Goal: Task Accomplishment & Management: Manage account settings

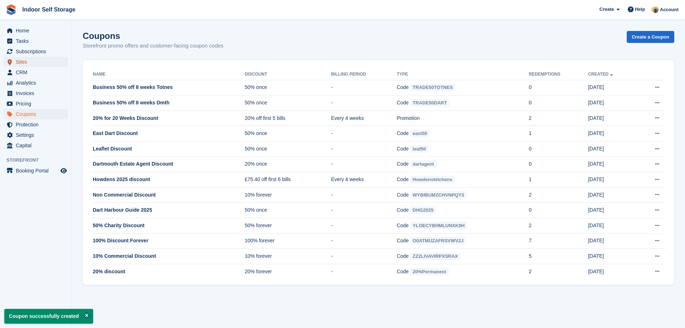
click at [29, 60] on span "Sites" at bounding box center [37, 62] width 43 height 10
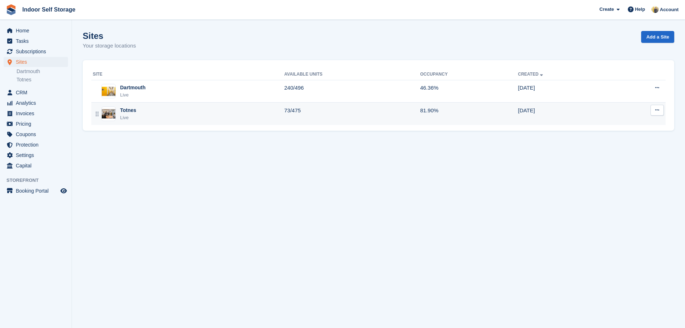
click at [211, 114] on div "Totnes Live" at bounding box center [189, 113] width 192 height 15
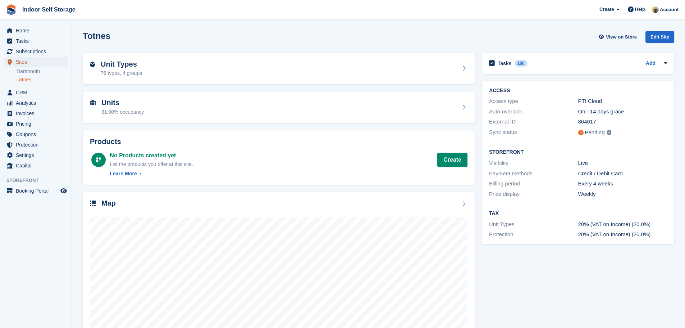
click at [35, 61] on span "Sites" at bounding box center [37, 62] width 43 height 10
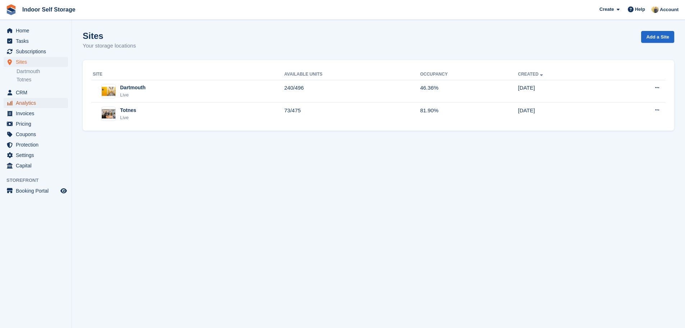
click at [36, 102] on span "Analytics" at bounding box center [37, 103] width 43 height 10
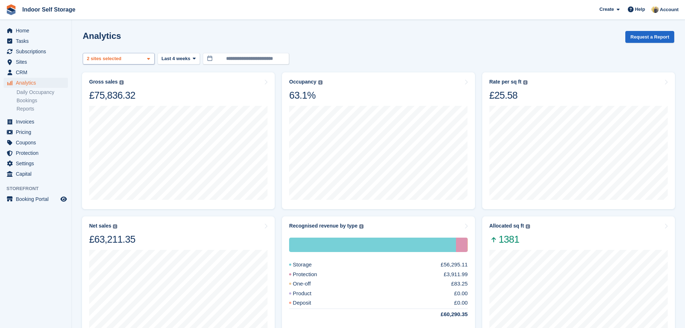
click at [121, 61] on div "2 sites selected" at bounding box center [105, 58] width 38 height 7
click at [114, 95] on div "Dartmouth" at bounding box center [118, 93] width 65 height 12
select select "****"
click at [318, 82] on img at bounding box center [320, 82] width 4 height 4
click at [51, 92] on link "Daily Occupancy" at bounding box center [42, 92] width 51 height 7
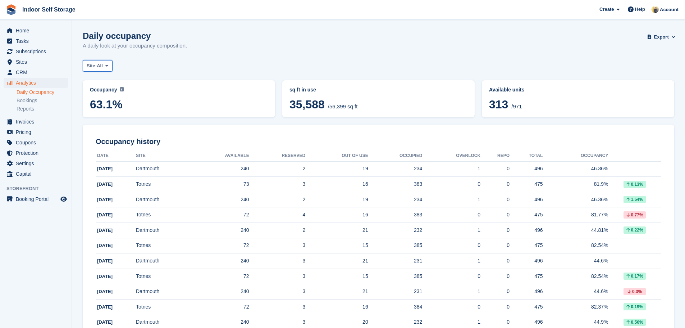
click at [105, 68] on button "Site: All" at bounding box center [98, 66] width 30 height 12
click at [102, 106] on link "Totnes" at bounding box center [117, 108] width 63 height 13
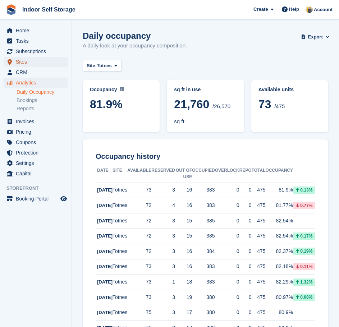
click at [35, 63] on span "Sites" at bounding box center [37, 62] width 43 height 10
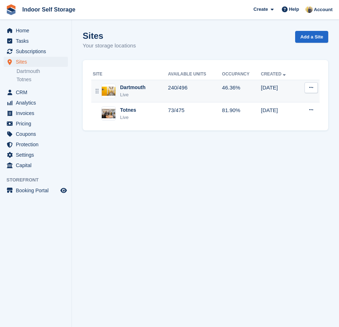
click at [307, 91] on button at bounding box center [311, 87] width 13 height 11
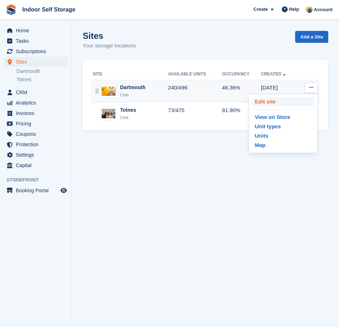
click at [298, 100] on p "Edit site" at bounding box center [283, 101] width 63 height 9
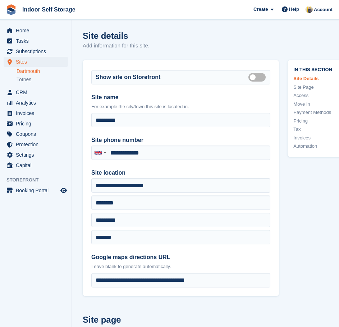
type input "**********"
click at [37, 192] on span "Booking Portal" at bounding box center [37, 191] width 43 height 10
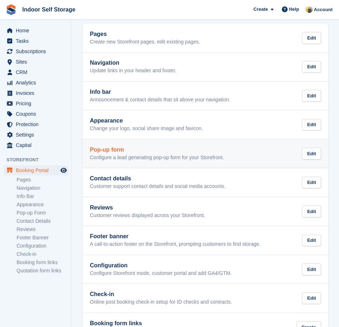
scroll to position [26, 0]
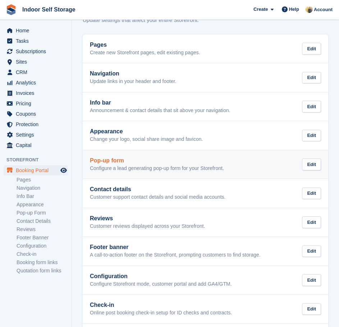
click at [195, 170] on p "Configure a lead generating pop-up form for your Storefront." at bounding box center [157, 168] width 134 height 6
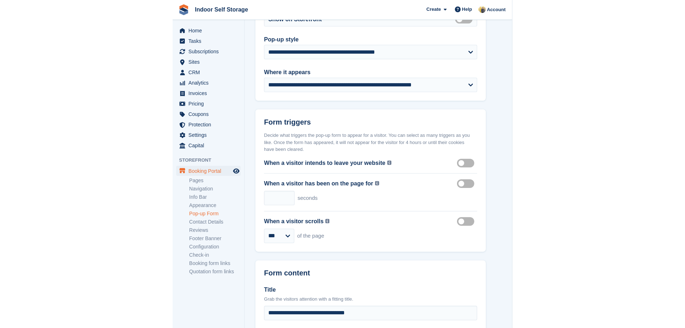
scroll to position [180, 0]
